Goal: Task Accomplishment & Management: Manage account settings

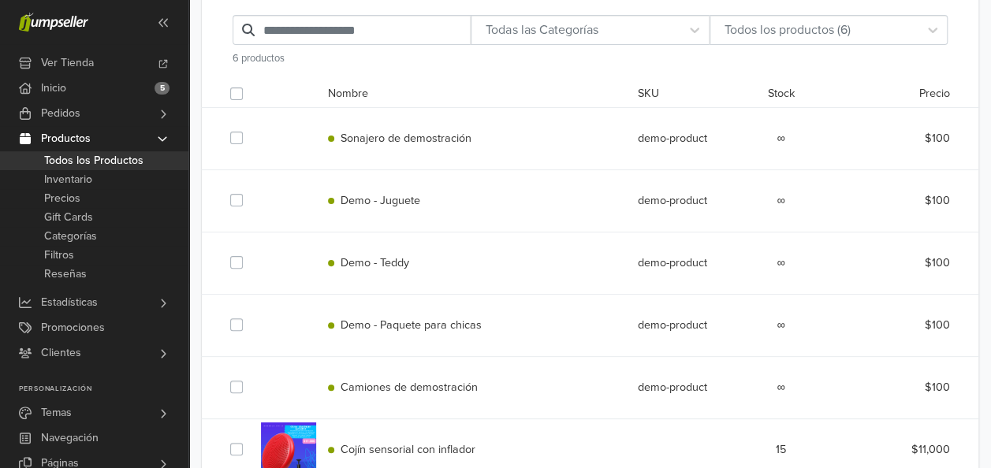
scroll to position [107, 0]
click at [249, 129] on label at bounding box center [249, 129] width 0 height 0
click at [244, 206] on div at bounding box center [239, 201] width 19 height 19
click at [238, 206] on div at bounding box center [239, 201] width 19 height 19
click at [249, 254] on label at bounding box center [249, 254] width 0 height 0
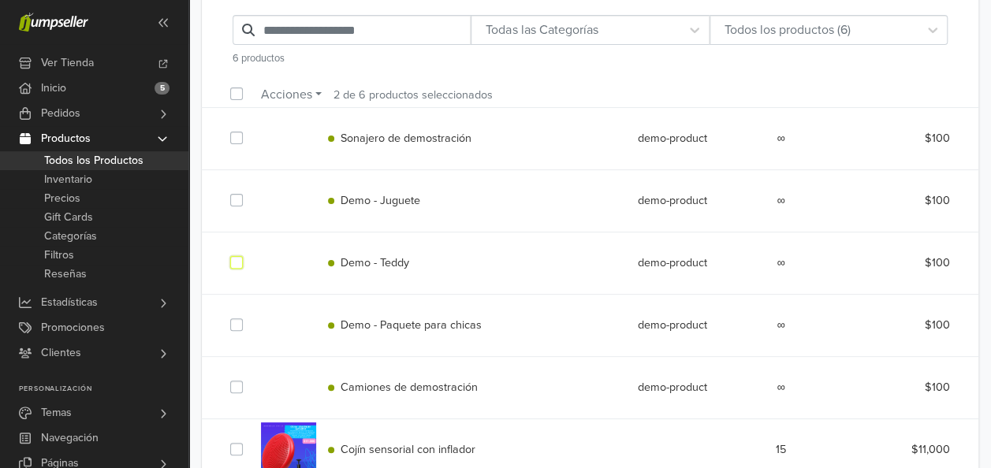
click at [249, 192] on label at bounding box center [249, 192] width 0 height 0
click at [249, 316] on label at bounding box center [249, 316] width 0 height 0
click at [249, 378] on label at bounding box center [249, 378] width 0 height 0
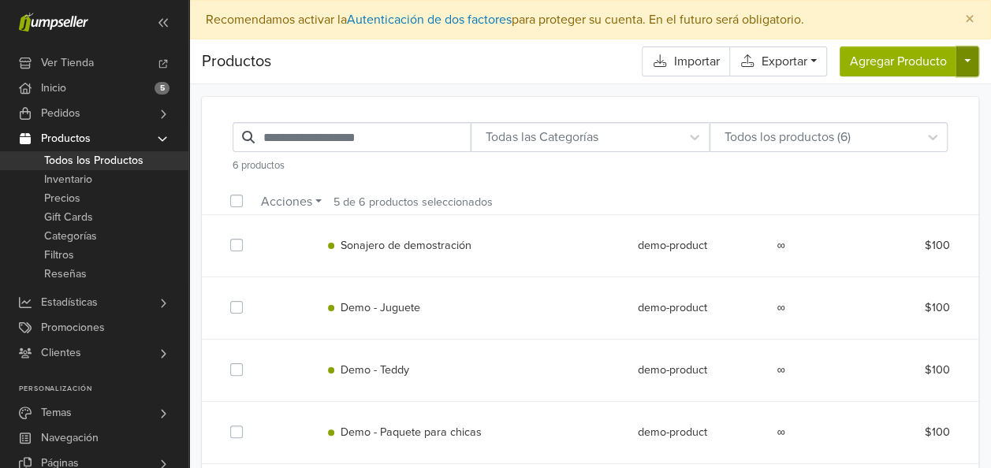
click at [969, 61] on button "button" at bounding box center [967, 62] width 22 height 30
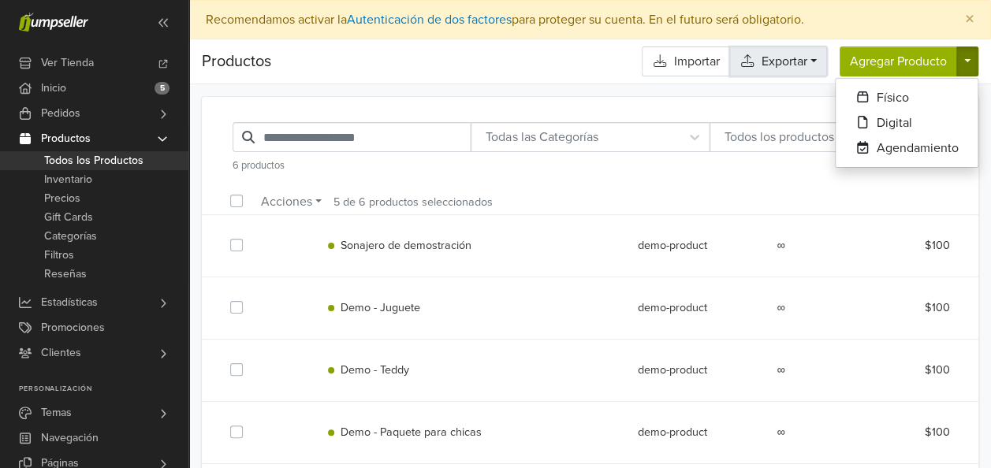
click at [810, 60] on link "Exportar" at bounding box center [778, 62] width 98 height 30
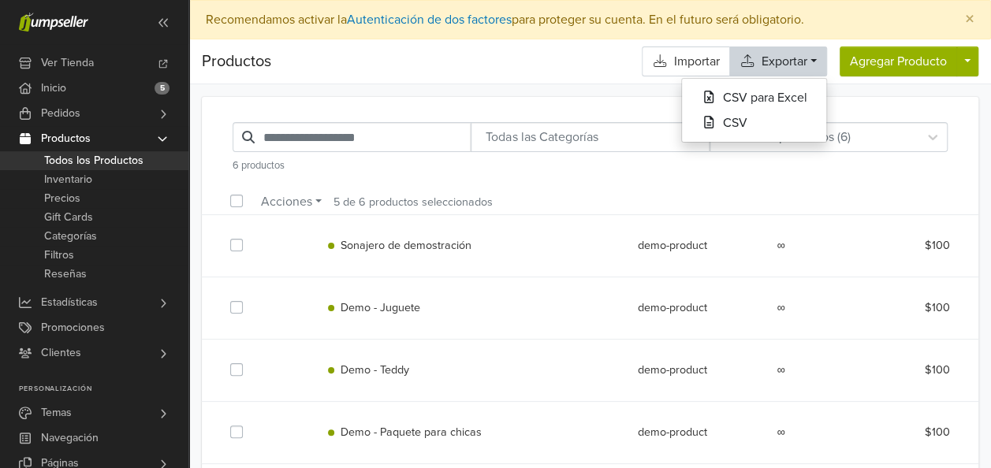
drag, startPoint x: 243, startPoint y: 243, endPoint x: 782, endPoint y: 235, distance: 539.1
drag, startPoint x: 782, startPoint y: 235, endPoint x: 905, endPoint y: 175, distance: 136.8
click at [905, 175] on div "Todas las Categorías Todos los productos (6) 6 productos" at bounding box center [590, 148] width 738 height 64
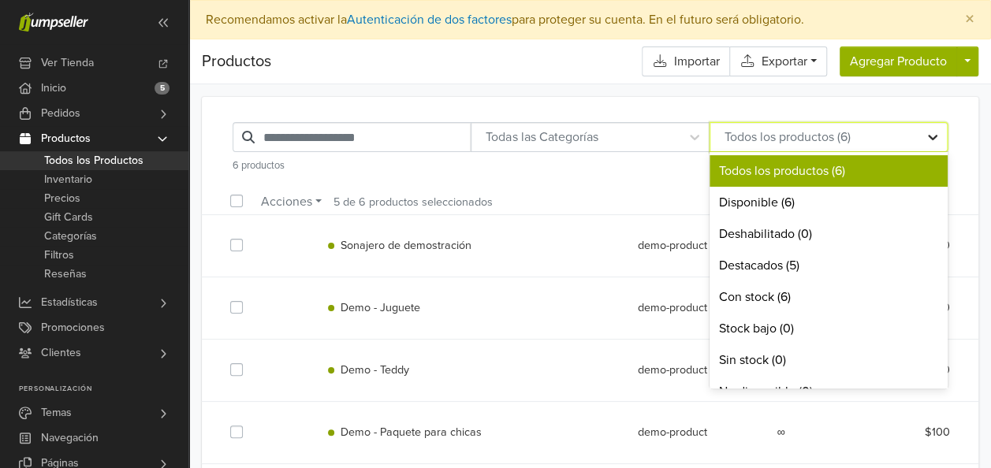
click at [933, 140] on icon at bounding box center [932, 137] width 16 height 16
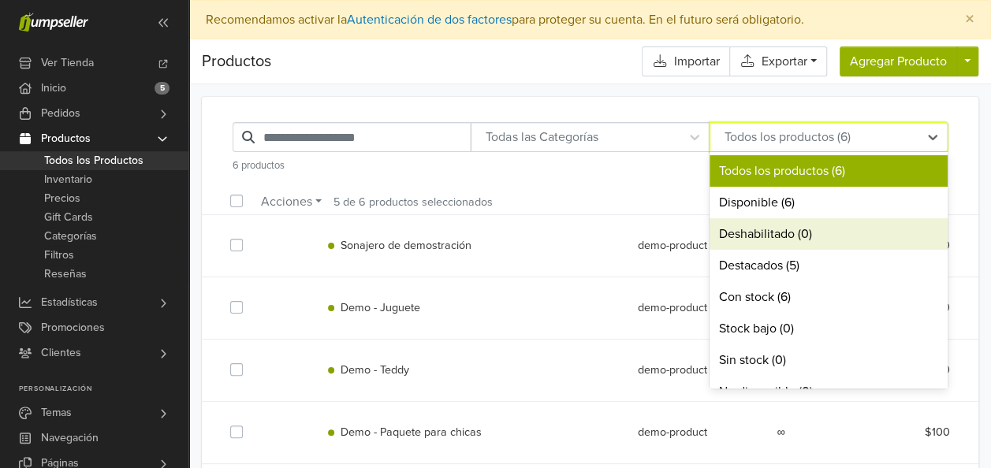
click at [809, 235] on div "Deshabilitado (0)" at bounding box center [828, 234] width 238 height 32
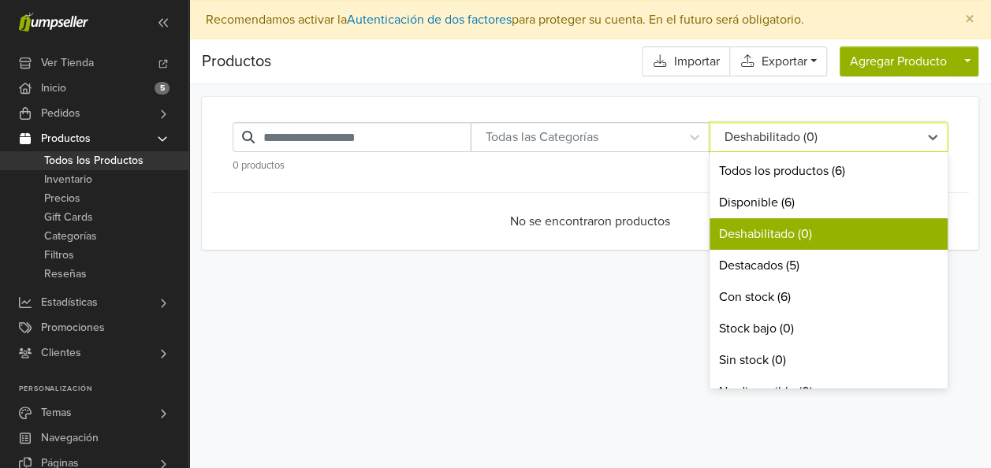
click at [842, 131] on div "Deshabilitado (0)" at bounding box center [814, 137] width 192 height 19
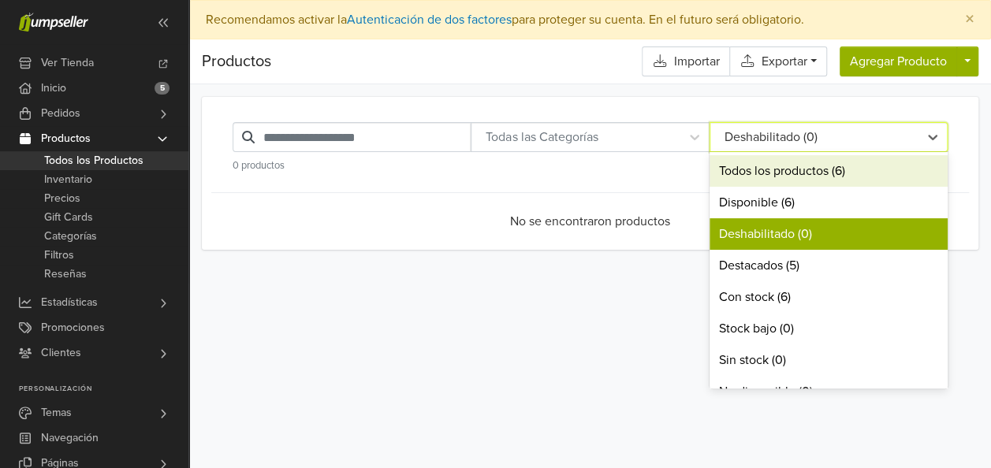
click at [831, 169] on div "Todos los productos (6)" at bounding box center [828, 171] width 238 height 32
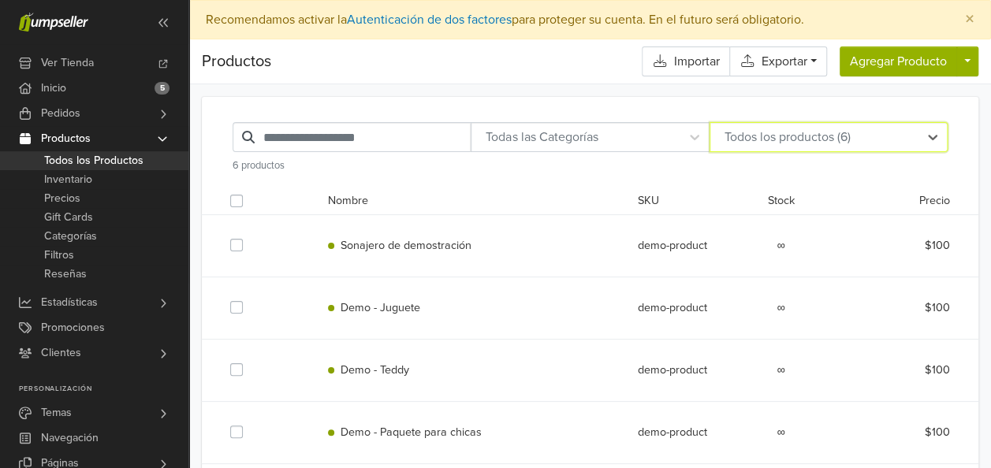
click at [299, 247] on div at bounding box center [288, 245] width 55 height 55
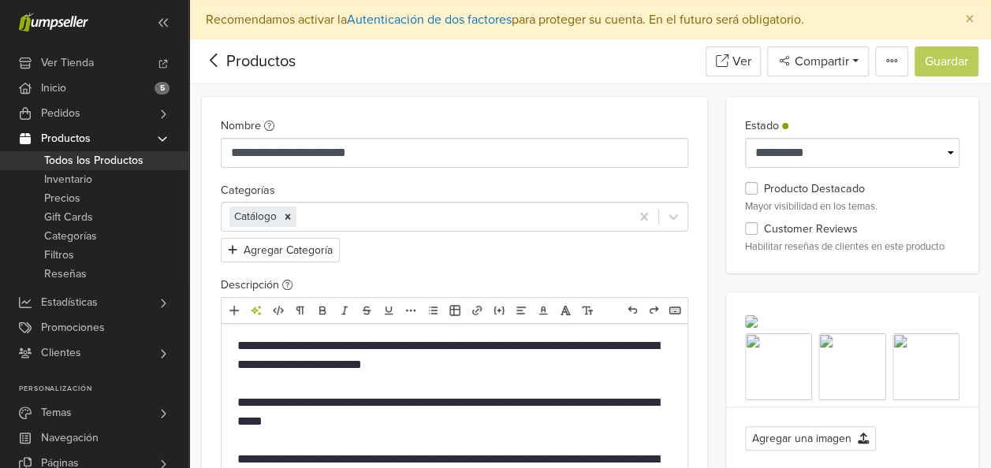
click at [214, 58] on icon at bounding box center [214, 60] width 24 height 20
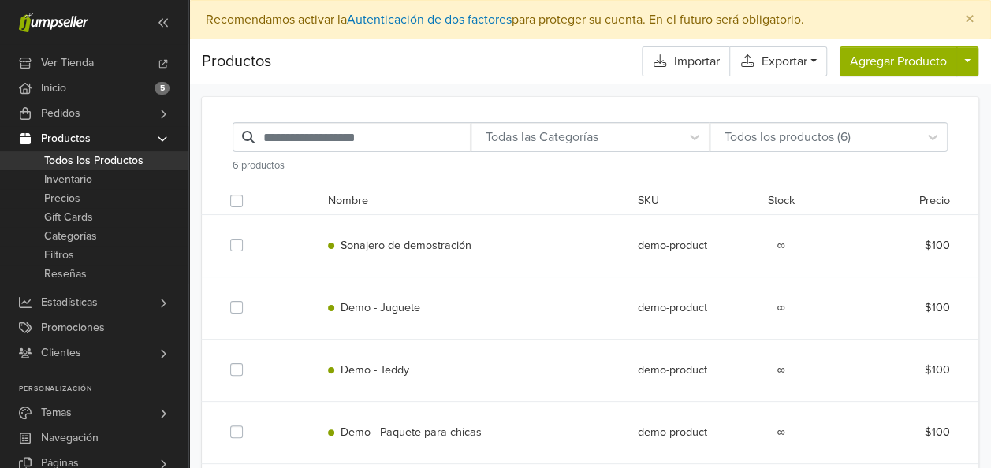
click at [443, 251] on span "Sonajero de demostración" at bounding box center [405, 245] width 131 height 13
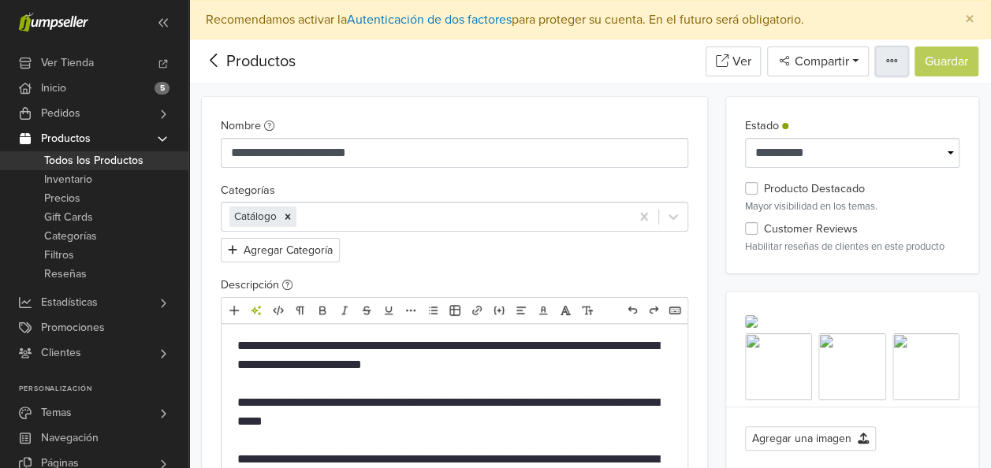
click at [895, 59] on icon "button" at bounding box center [891, 60] width 11 height 3
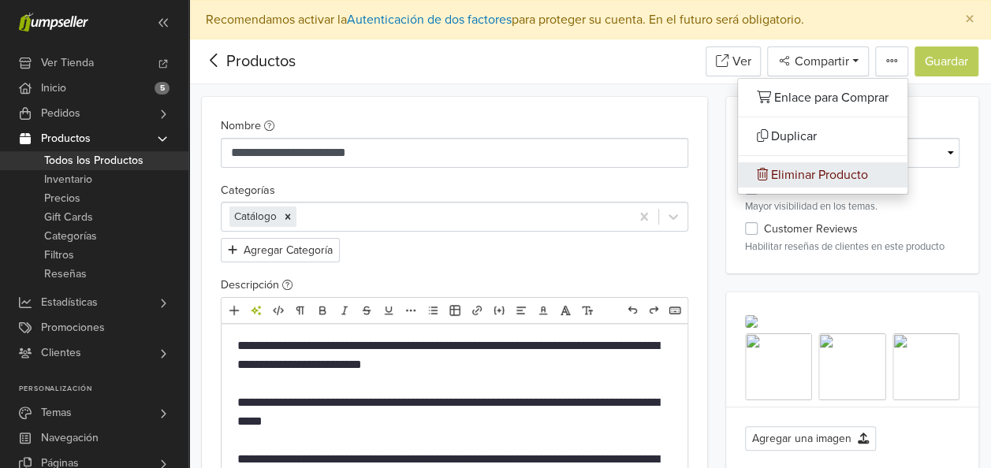
click at [825, 175] on span "Eliminar Producto" at bounding box center [819, 175] width 97 height 16
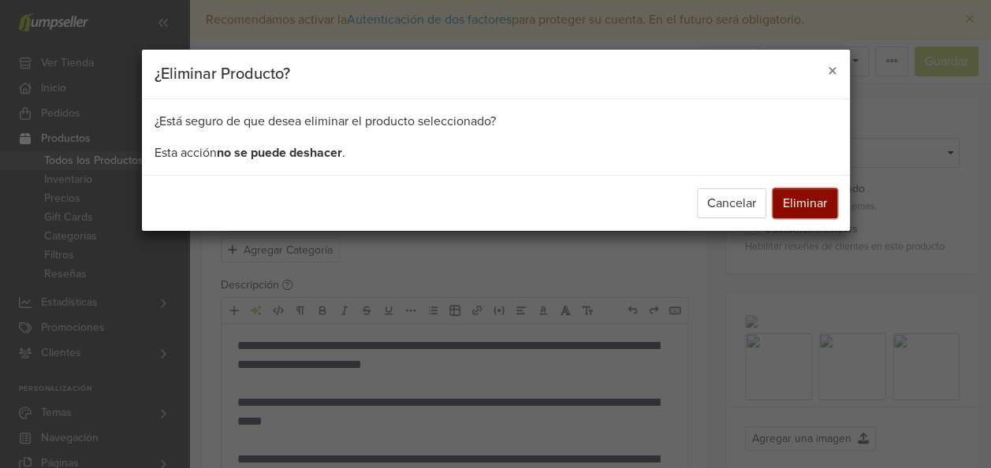
click at [813, 202] on button "Eliminar" at bounding box center [804, 203] width 65 height 30
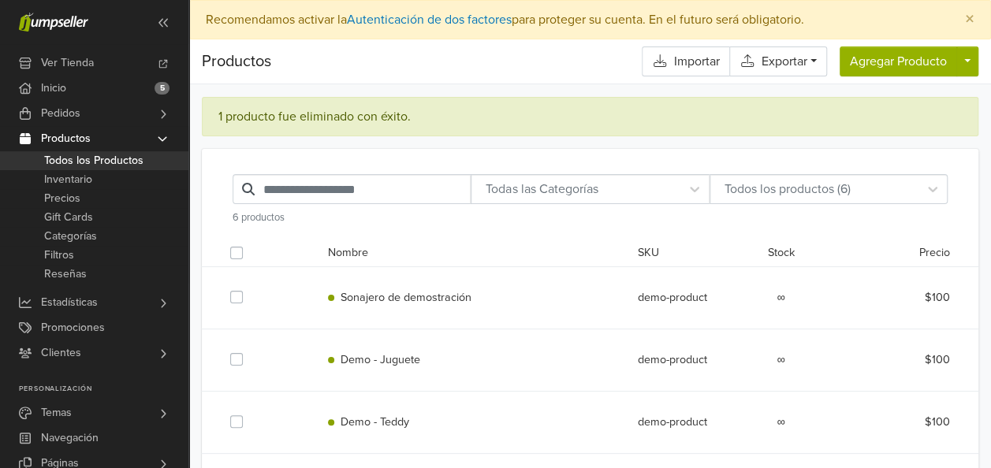
click at [337, 285] on div "Sonajero de demostración demo-product ∞ $100" at bounding box center [589, 297] width 743 height 61
click at [385, 321] on div "Sonajero de demostración demo-product ∞ $100" at bounding box center [589, 297] width 743 height 61
click at [399, 315] on div "Sonajero de demostración demo-product ∞ $100" at bounding box center [589, 297] width 743 height 61
click at [364, 303] on div "Sonajero de demostración" at bounding box center [471, 297] width 310 height 17
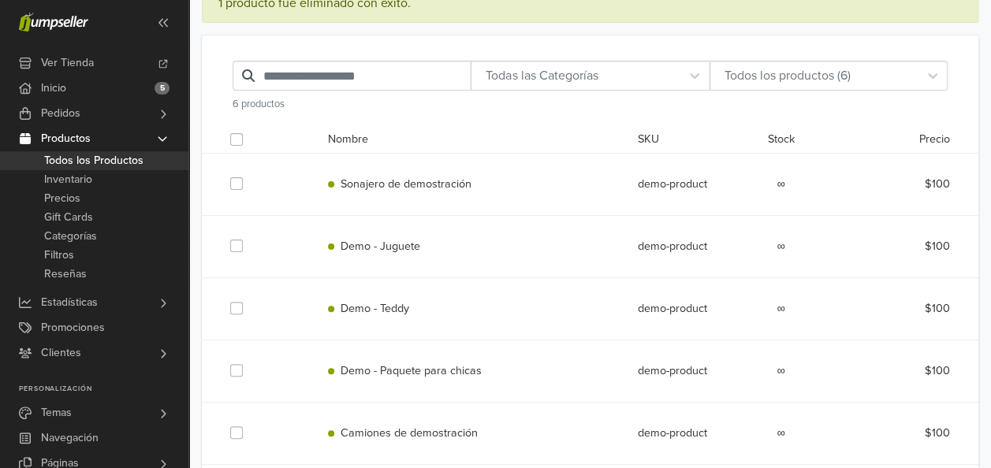
scroll to position [128, 0]
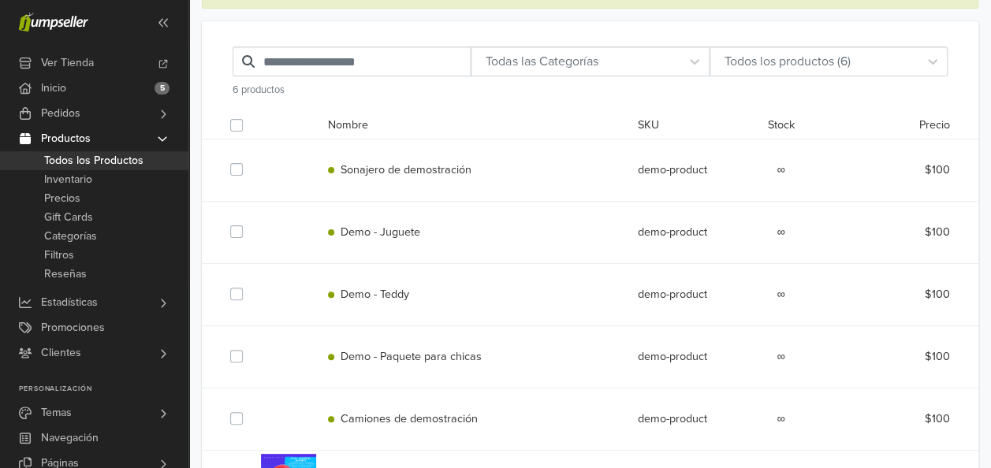
click at [288, 223] on div at bounding box center [288, 232] width 55 height 55
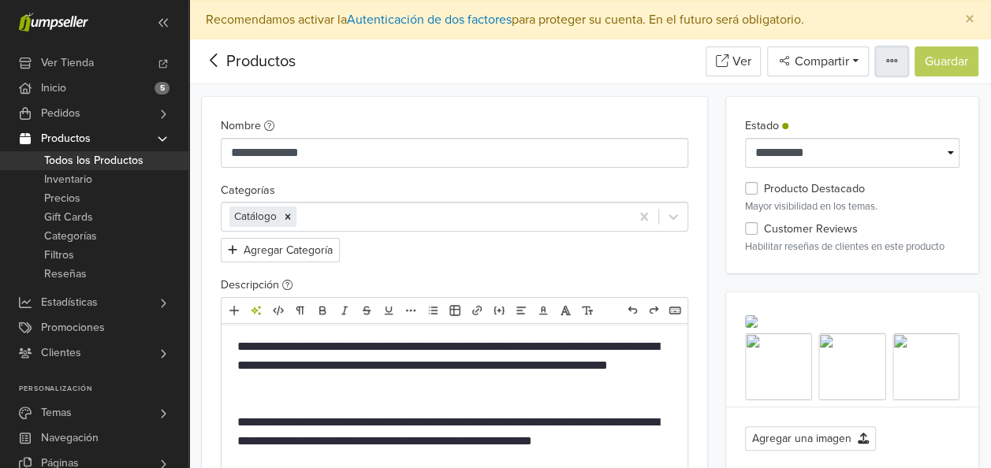
click at [887, 54] on icon "button" at bounding box center [891, 60] width 13 height 13
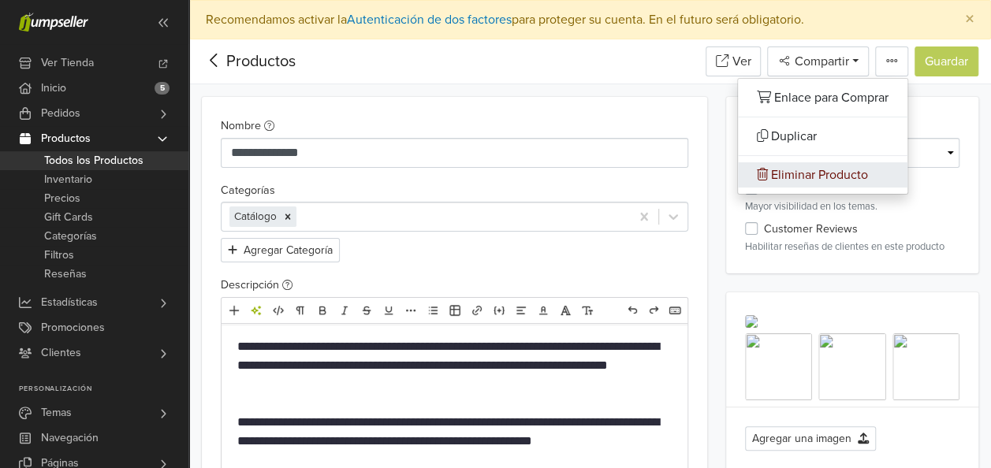
click at [793, 172] on span "Eliminar Producto" at bounding box center [819, 175] width 97 height 16
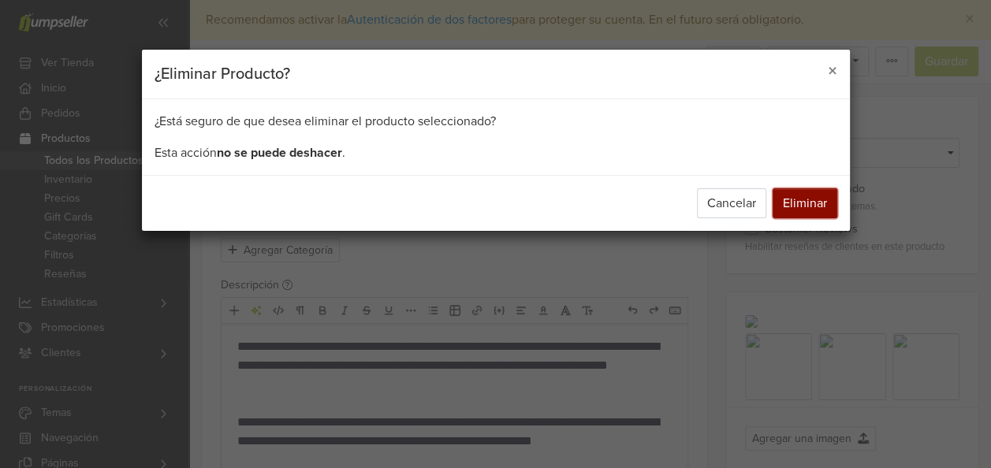
click at [806, 205] on button "Eliminar" at bounding box center [804, 203] width 65 height 30
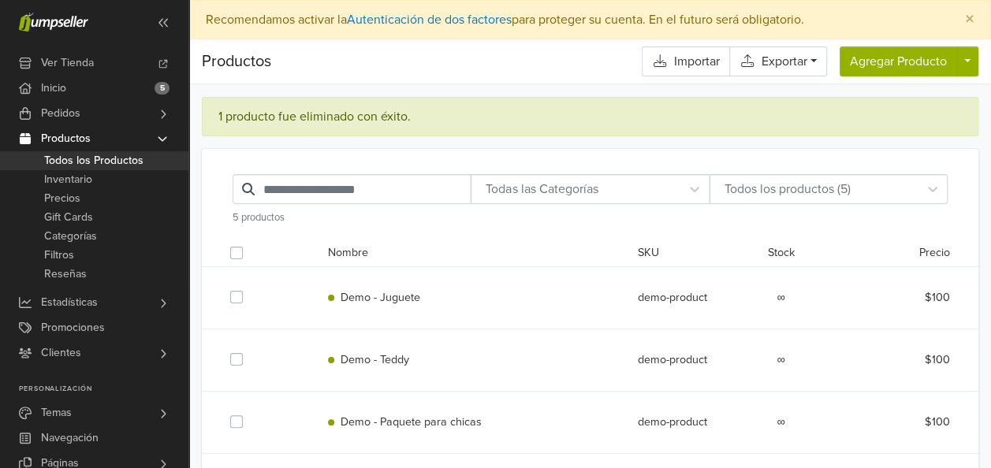
click at [294, 296] on div at bounding box center [288, 297] width 55 height 55
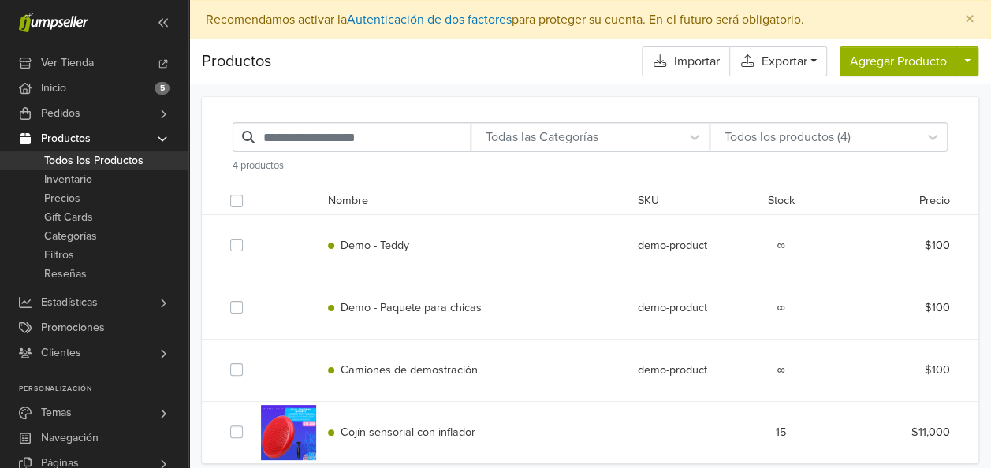
click at [284, 247] on div at bounding box center [288, 245] width 55 height 55
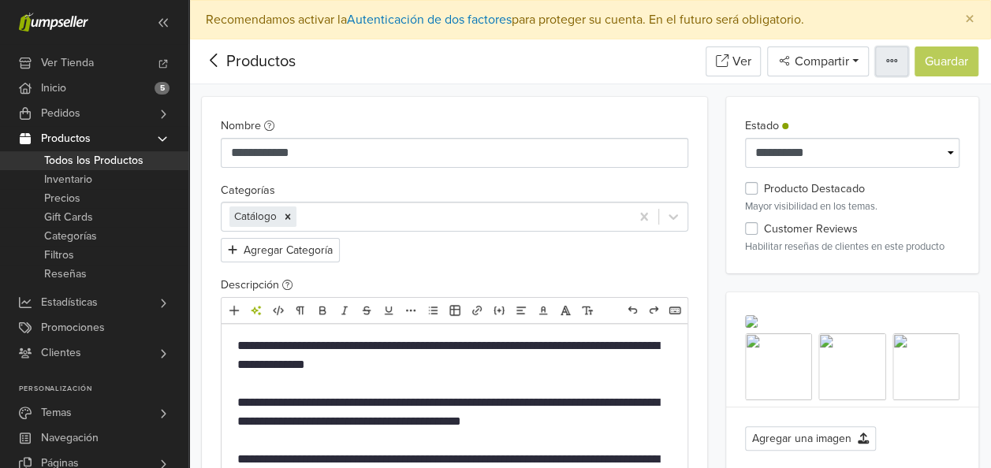
click at [891, 53] on button "button" at bounding box center [891, 62] width 33 height 30
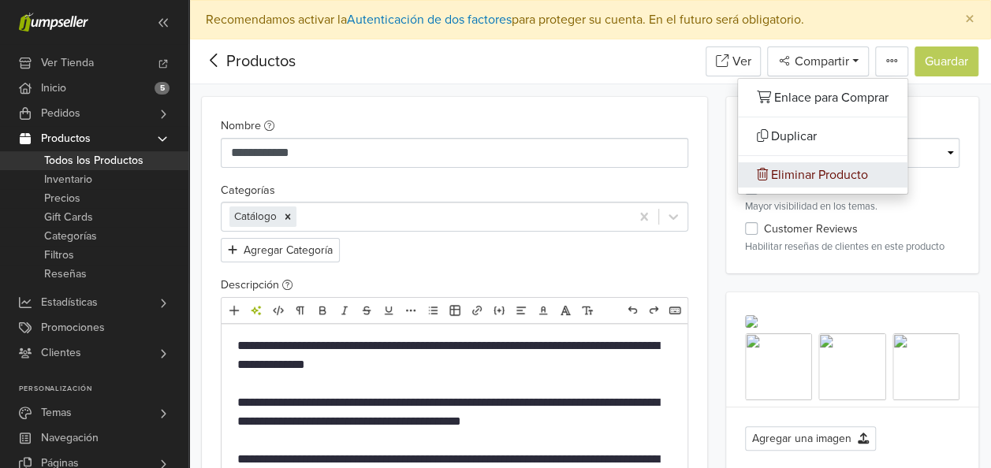
click at [788, 170] on span "Eliminar Producto" at bounding box center [819, 175] width 97 height 16
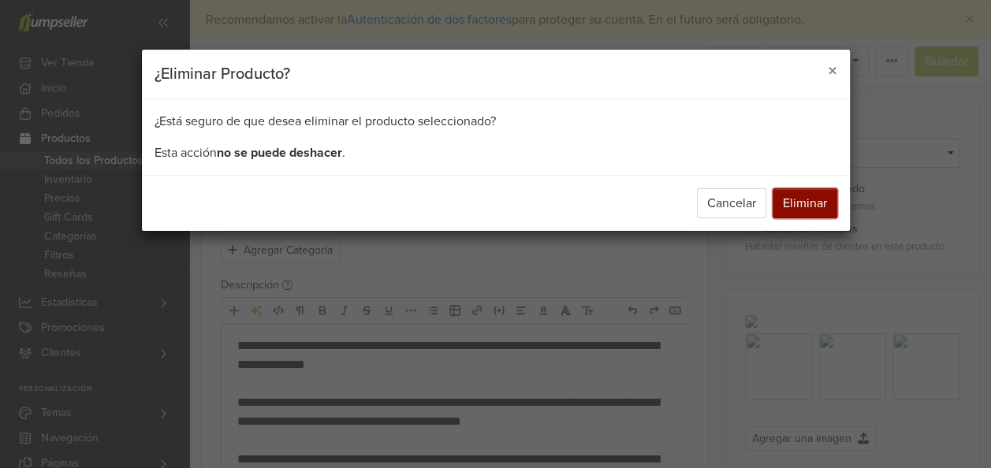
click at [804, 198] on button "Eliminar" at bounding box center [804, 203] width 65 height 30
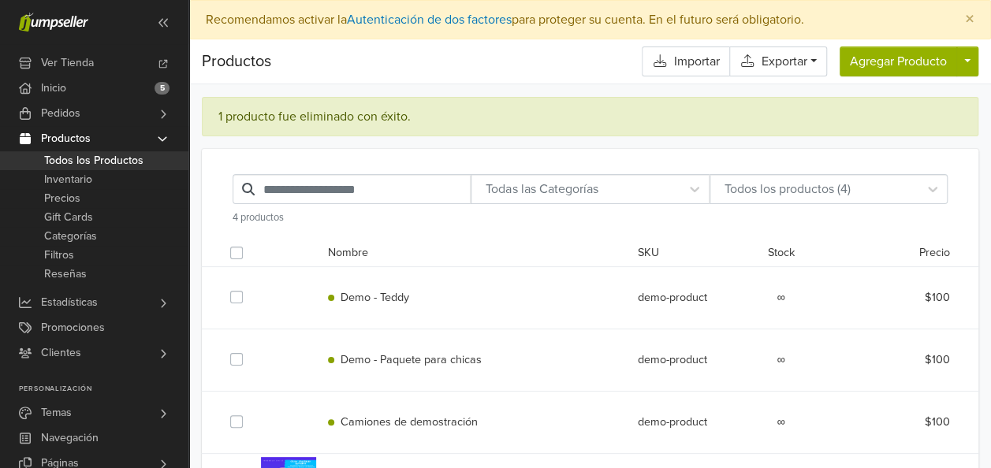
click at [288, 365] on div at bounding box center [288, 360] width 55 height 55
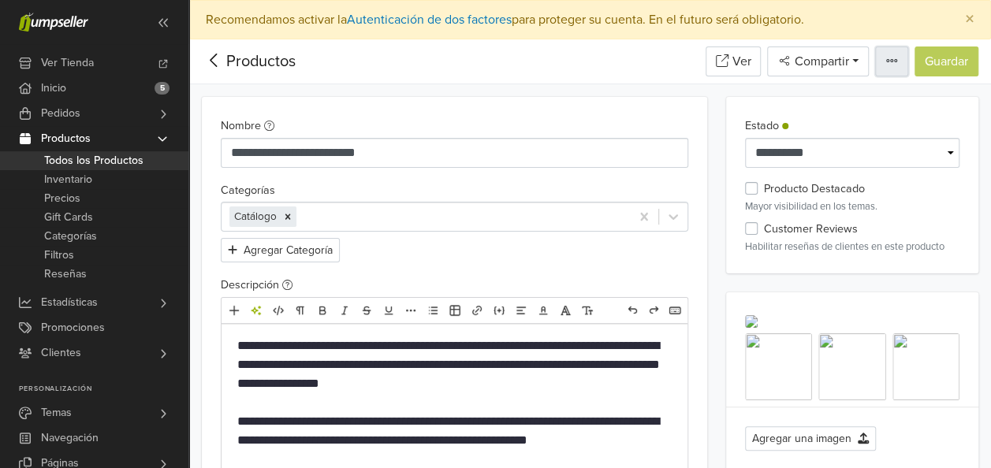
click at [894, 61] on icon "button" at bounding box center [891, 60] width 13 height 13
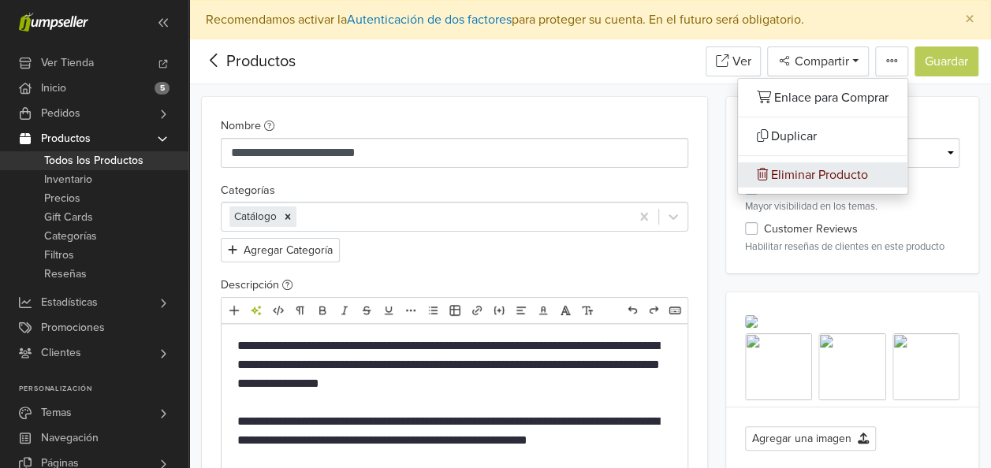
click at [783, 164] on link "Eliminar Producto" at bounding box center [822, 174] width 169 height 25
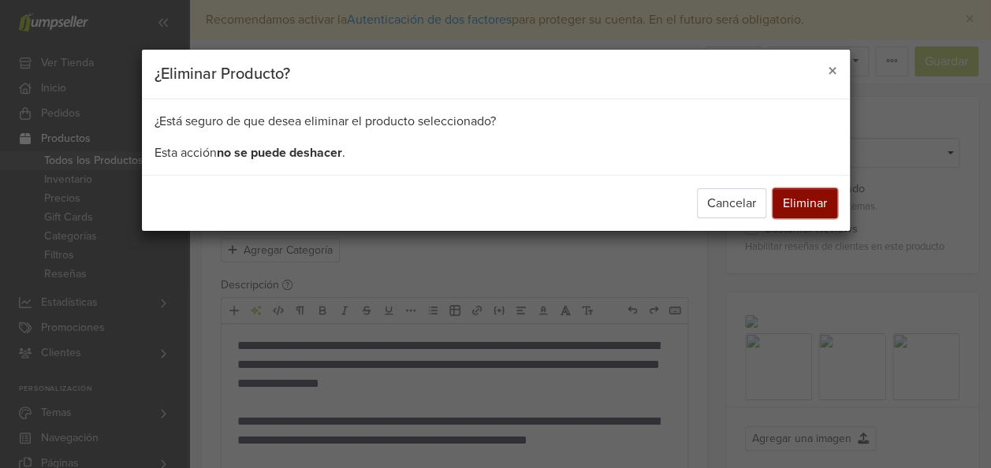
click at [794, 201] on button "Eliminar" at bounding box center [804, 203] width 65 height 30
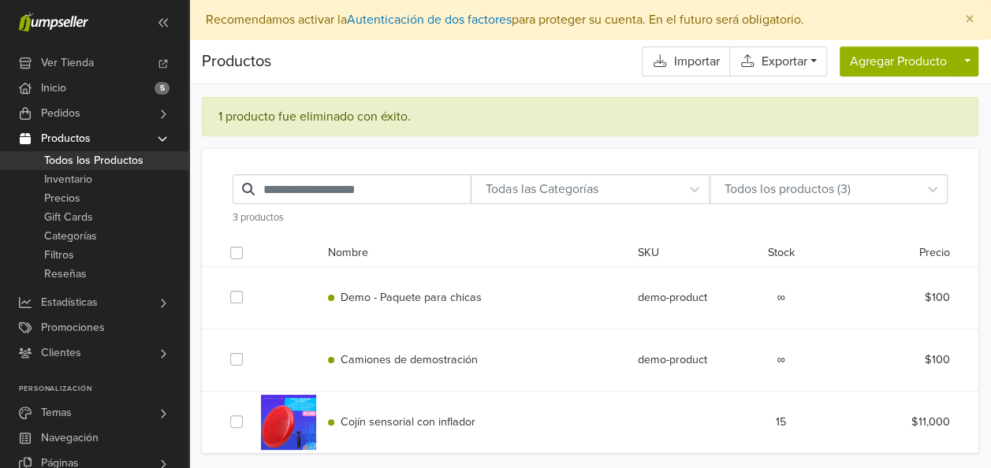
click at [288, 348] on div at bounding box center [288, 360] width 55 height 55
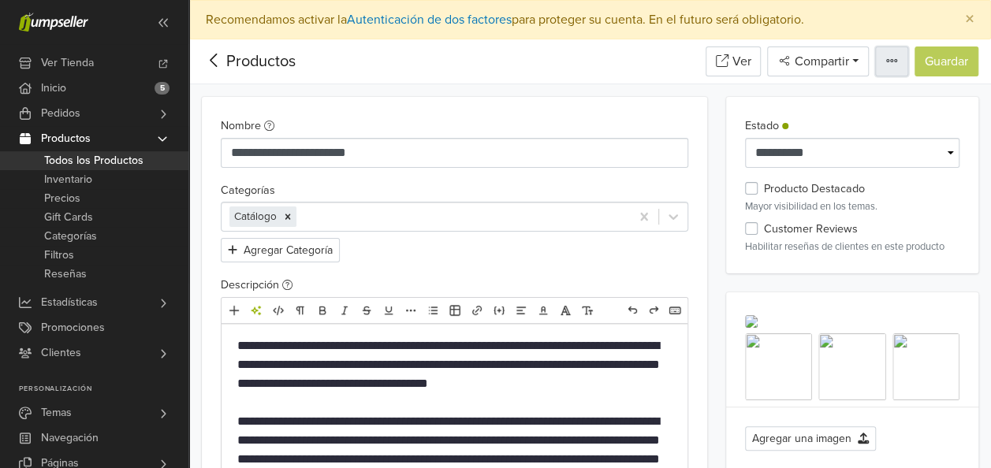
click at [895, 61] on icon "button" at bounding box center [891, 60] width 13 height 13
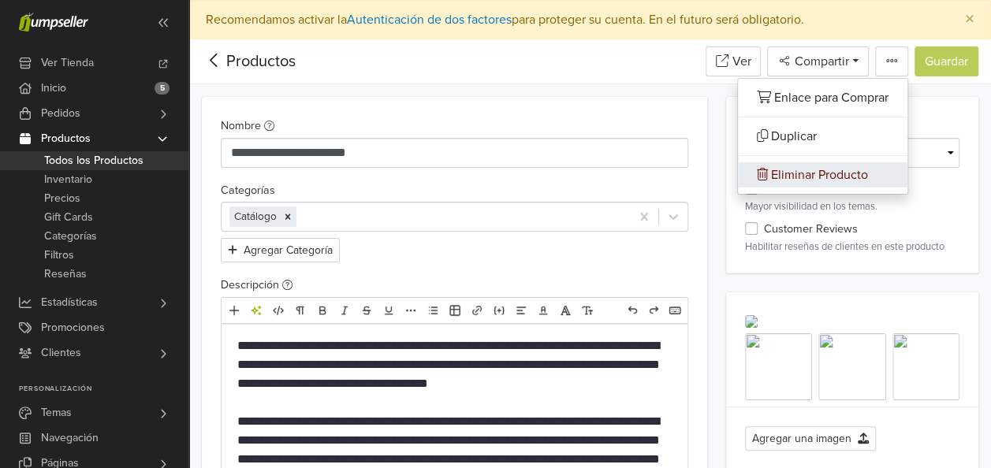
click at [819, 173] on span "Eliminar Producto" at bounding box center [819, 175] width 97 height 16
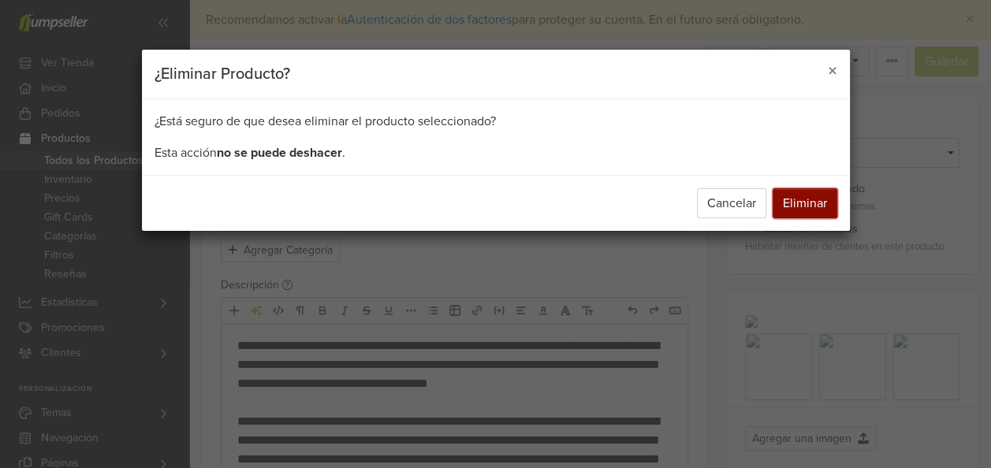
click at [811, 193] on button "Eliminar" at bounding box center [804, 203] width 65 height 30
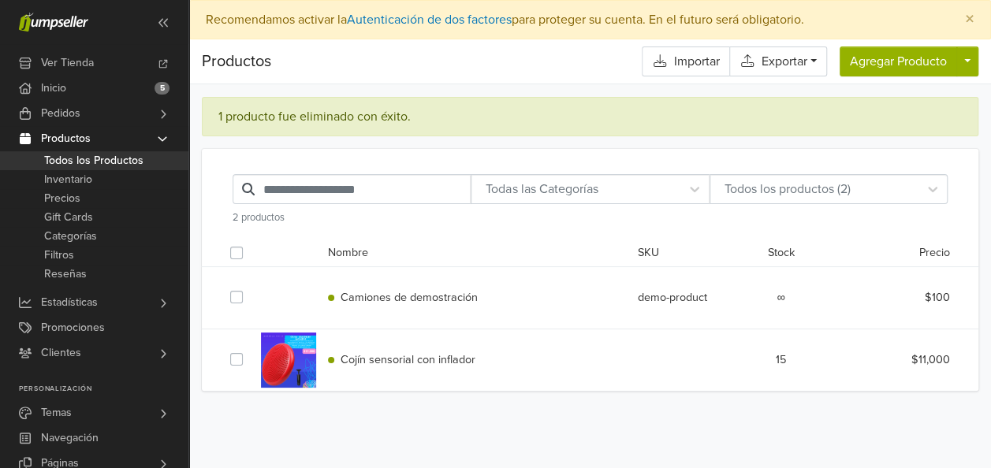
scroll to position [39, 0]
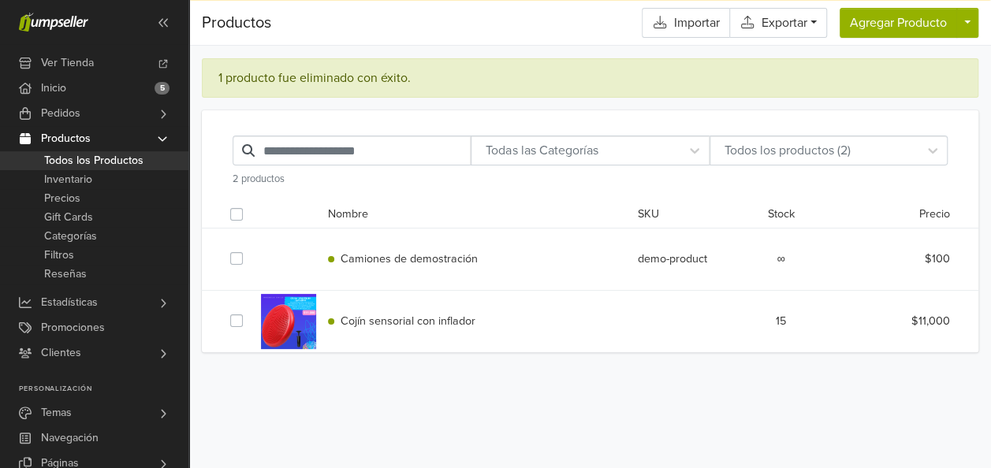
click at [297, 313] on div at bounding box center [288, 321] width 55 height 55
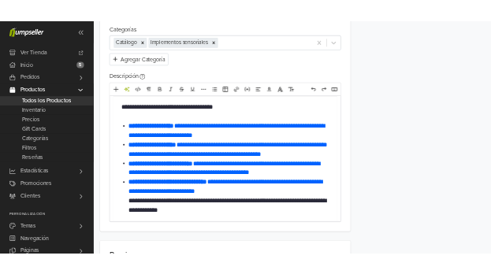
scroll to position [218, 0]
